Goal: Task Accomplishment & Management: Manage account settings

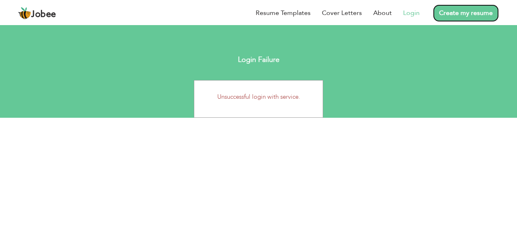
click at [441, 13] on link "Create my resume" at bounding box center [466, 12] width 66 height 17
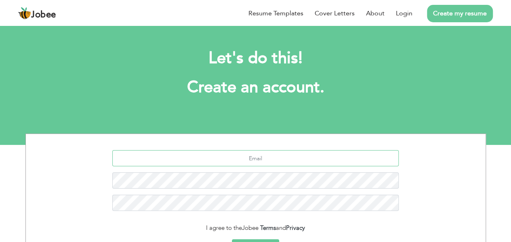
click at [333, 155] on input "text" at bounding box center [255, 158] width 287 height 16
paste input "[EMAIL_ADDRESS][DOMAIN_NAME]"
type input "[EMAIL_ADDRESS][DOMAIN_NAME]"
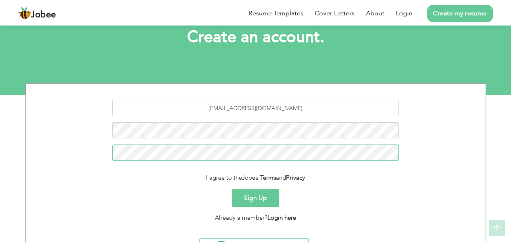
scroll to position [50, 0]
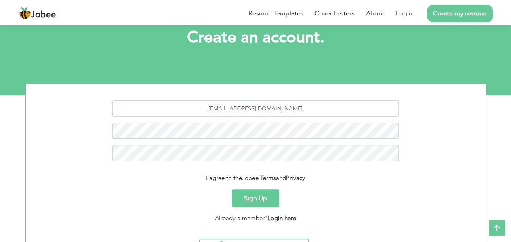
click at [247, 193] on button "Sign Up" at bounding box center [255, 198] width 47 height 18
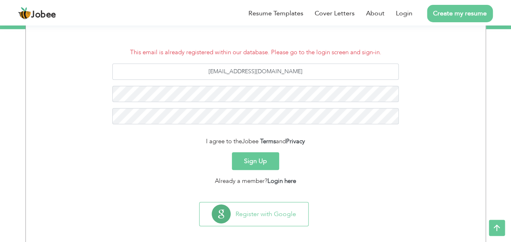
scroll to position [115, 0]
click at [285, 182] on link "Login here" at bounding box center [282, 181] width 29 height 8
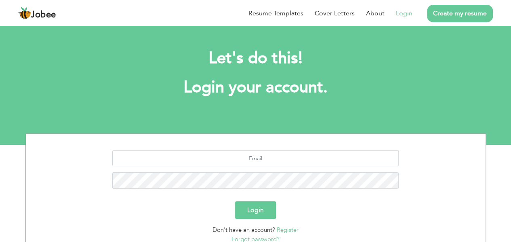
click at [409, 17] on link "Login" at bounding box center [404, 13] width 17 height 10
click at [262, 158] on input "text" at bounding box center [255, 158] width 287 height 16
paste input "[EMAIL_ADDRESS][DOMAIN_NAME]"
type input "[EMAIL_ADDRESS][DOMAIN_NAME]"
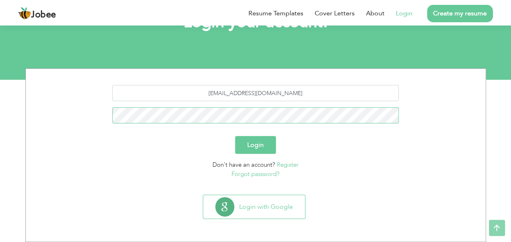
scroll to position [64, 0]
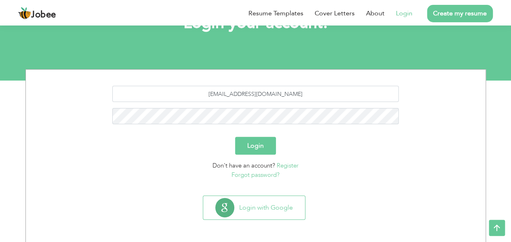
click at [259, 178] on p "Forgot password?" at bounding box center [256, 174] width 448 height 9
click at [258, 172] on link "Forgot password?" at bounding box center [256, 175] width 48 height 8
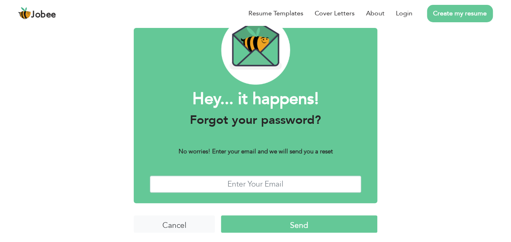
scroll to position [44, 0]
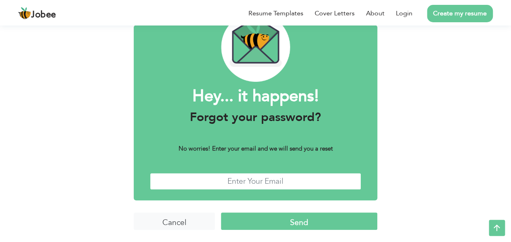
click at [265, 181] on input "text" at bounding box center [255, 181] width 211 height 17
type input "abdullahbhatti.11102@gmail.com"
click at [281, 224] on input "Send" at bounding box center [299, 220] width 156 height 17
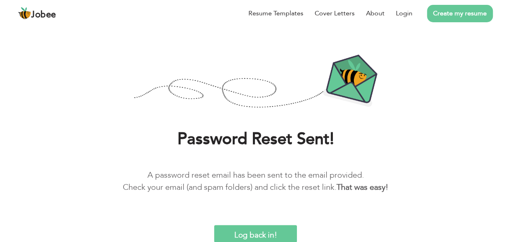
scroll to position [29, 0]
click at [314, 126] on div "Password Reset Sent! A password reset email has been sent to the email provided…" at bounding box center [255, 137] width 511 height 207
click at [398, 13] on link "Login" at bounding box center [404, 13] width 17 height 10
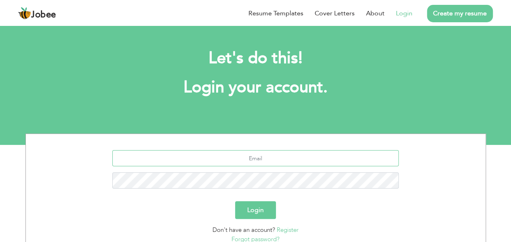
click at [266, 160] on input "text" at bounding box center [255, 158] width 287 height 16
type input "[EMAIL_ADDRESS][DOMAIN_NAME]"
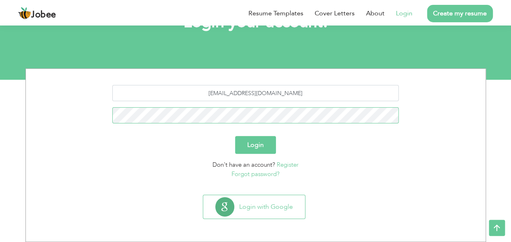
scroll to position [65, 0]
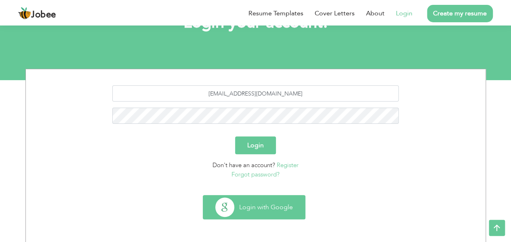
click at [272, 207] on button "Login with Google" at bounding box center [254, 206] width 102 height 23
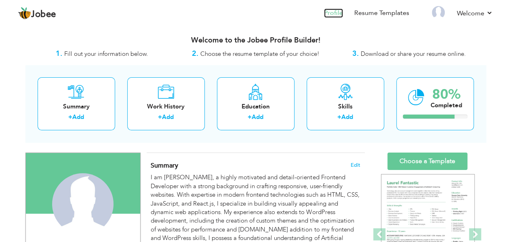
click at [337, 15] on link "Profile" at bounding box center [333, 12] width 19 height 9
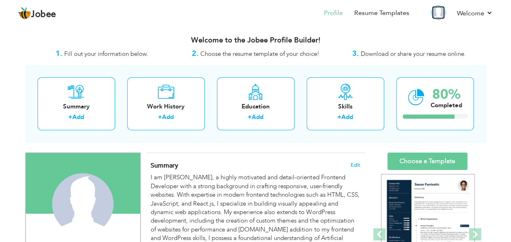
click at [438, 11] on img at bounding box center [438, 12] width 13 height 13
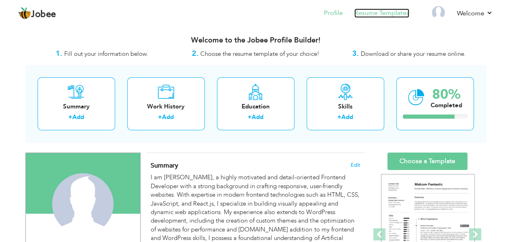
click at [389, 12] on link "Resume Templates" at bounding box center [381, 12] width 55 height 9
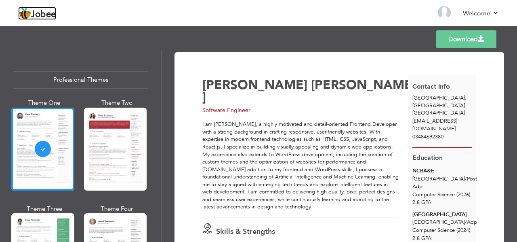
click at [38, 11] on span "Jobee" at bounding box center [43, 14] width 25 height 9
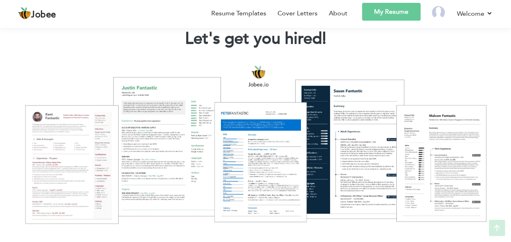
scroll to position [61, 0]
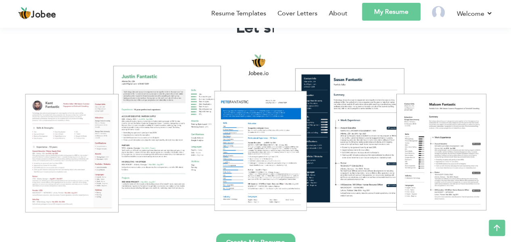
click at [386, 14] on link "My Resume" at bounding box center [391, 12] width 59 height 18
click at [297, 11] on link "Cover Letters" at bounding box center [298, 13] width 40 height 10
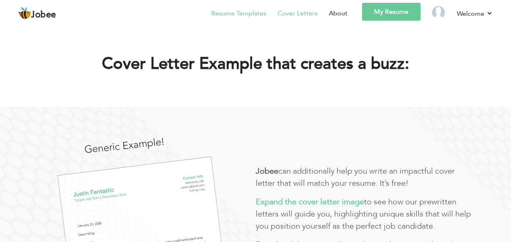
click at [240, 11] on link "Resume Templates" at bounding box center [238, 13] width 55 height 10
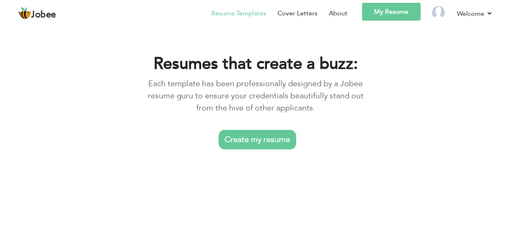
click at [263, 141] on link "Create my resume" at bounding box center [258, 139] width 78 height 19
